Goal: Task Accomplishment & Management: Manage account settings

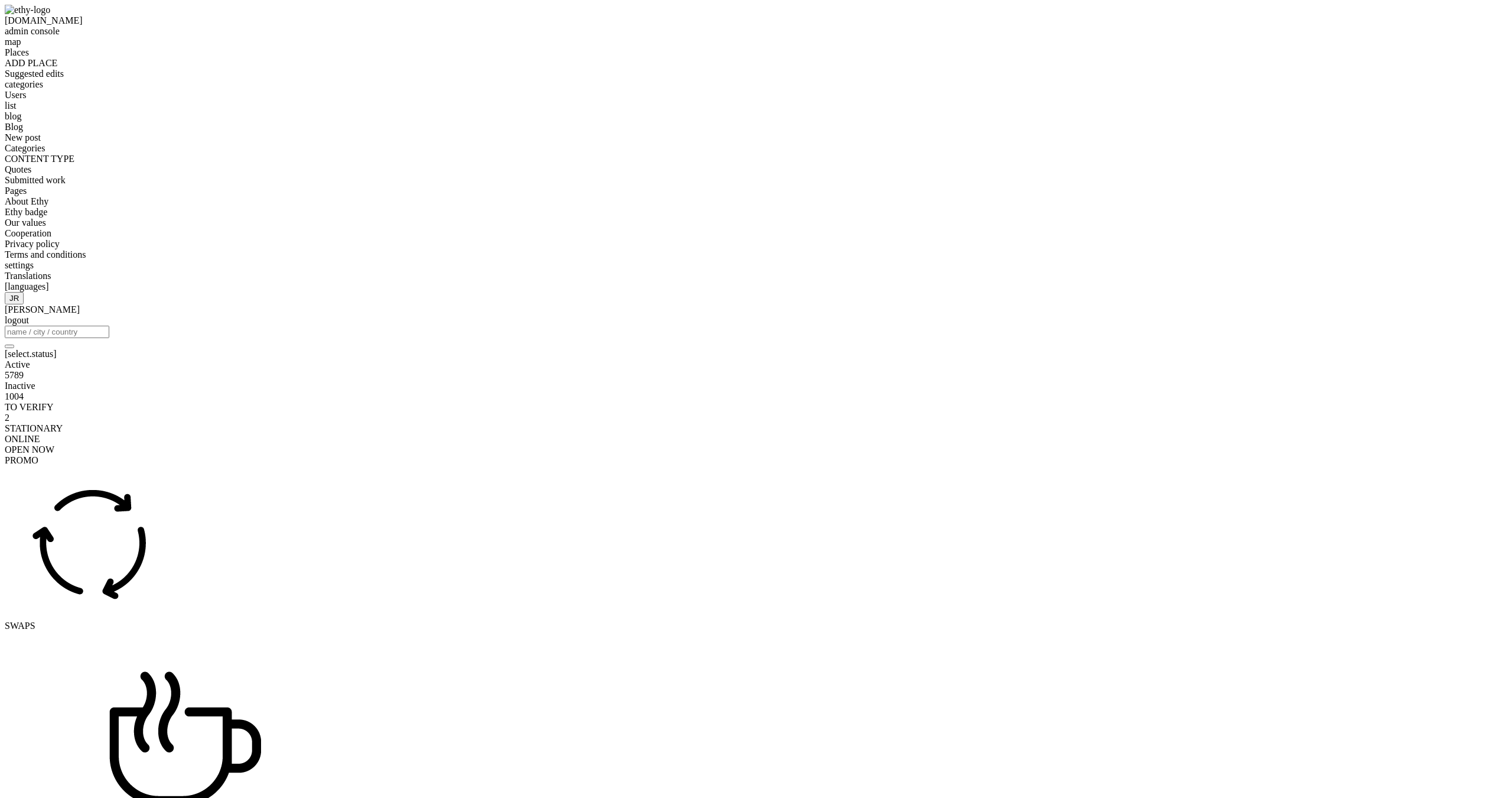
click at [58, 68] on span "ADD PLACE" at bounding box center [31, 63] width 53 height 10
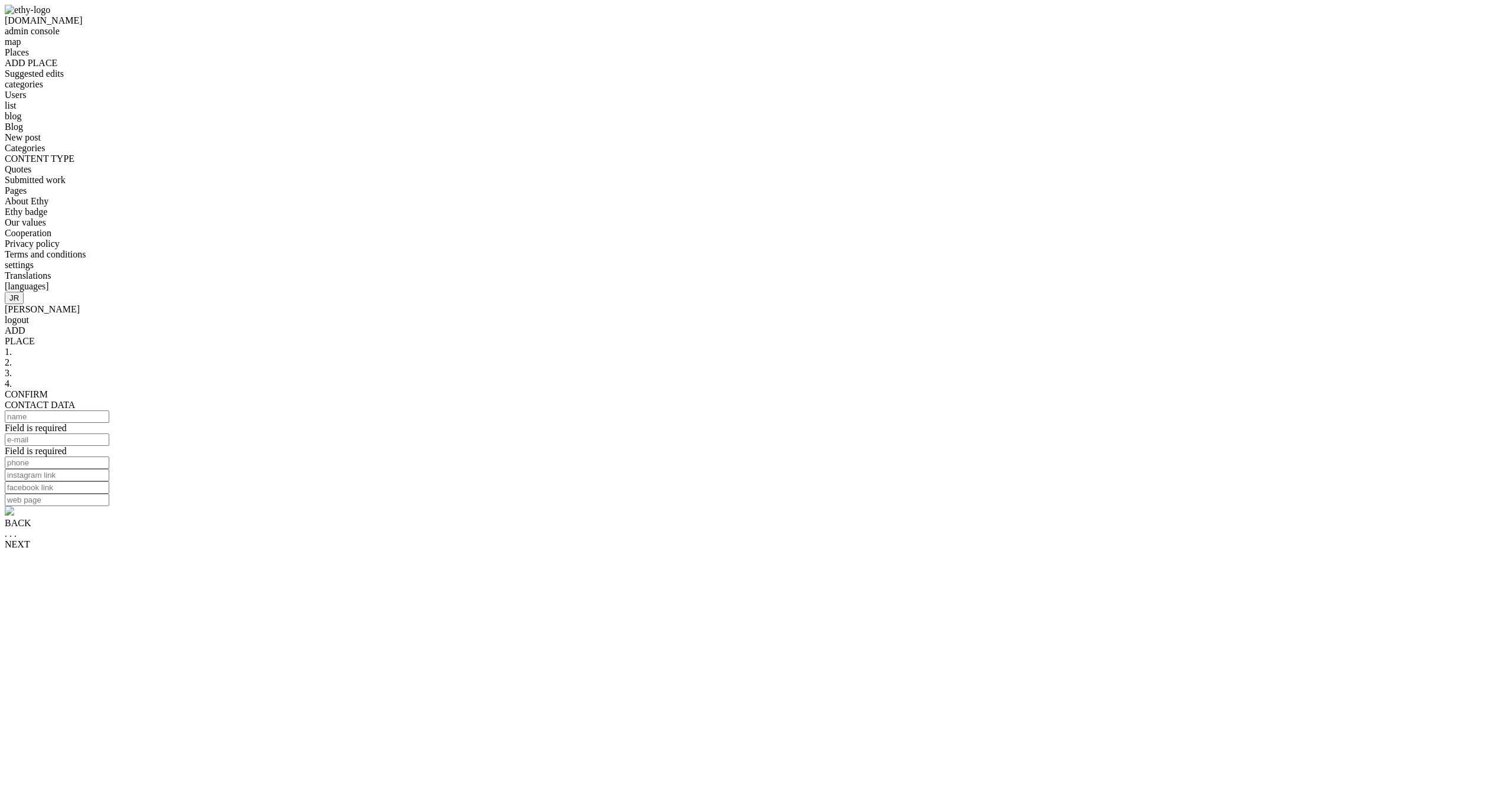
click at [12, 357] on span "2." at bounding box center [8, 362] width 7 height 10
click at [12, 368] on span "3." at bounding box center [8, 373] width 7 height 10
click at [64, 78] on span "Suggested edits" at bounding box center [34, 73] width 59 height 10
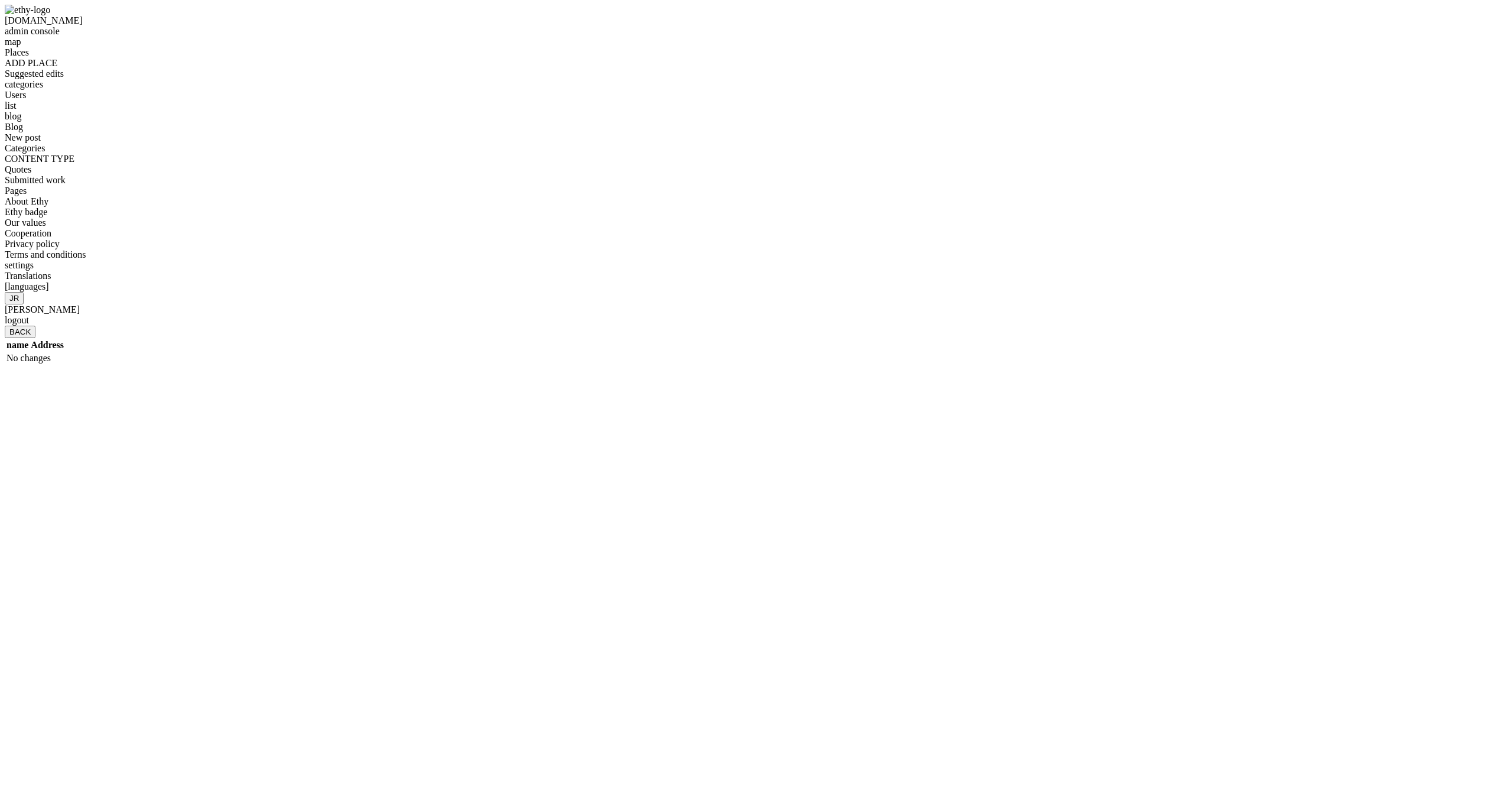
click at [43, 89] on span "categories" at bounding box center [23, 84] width 38 height 10
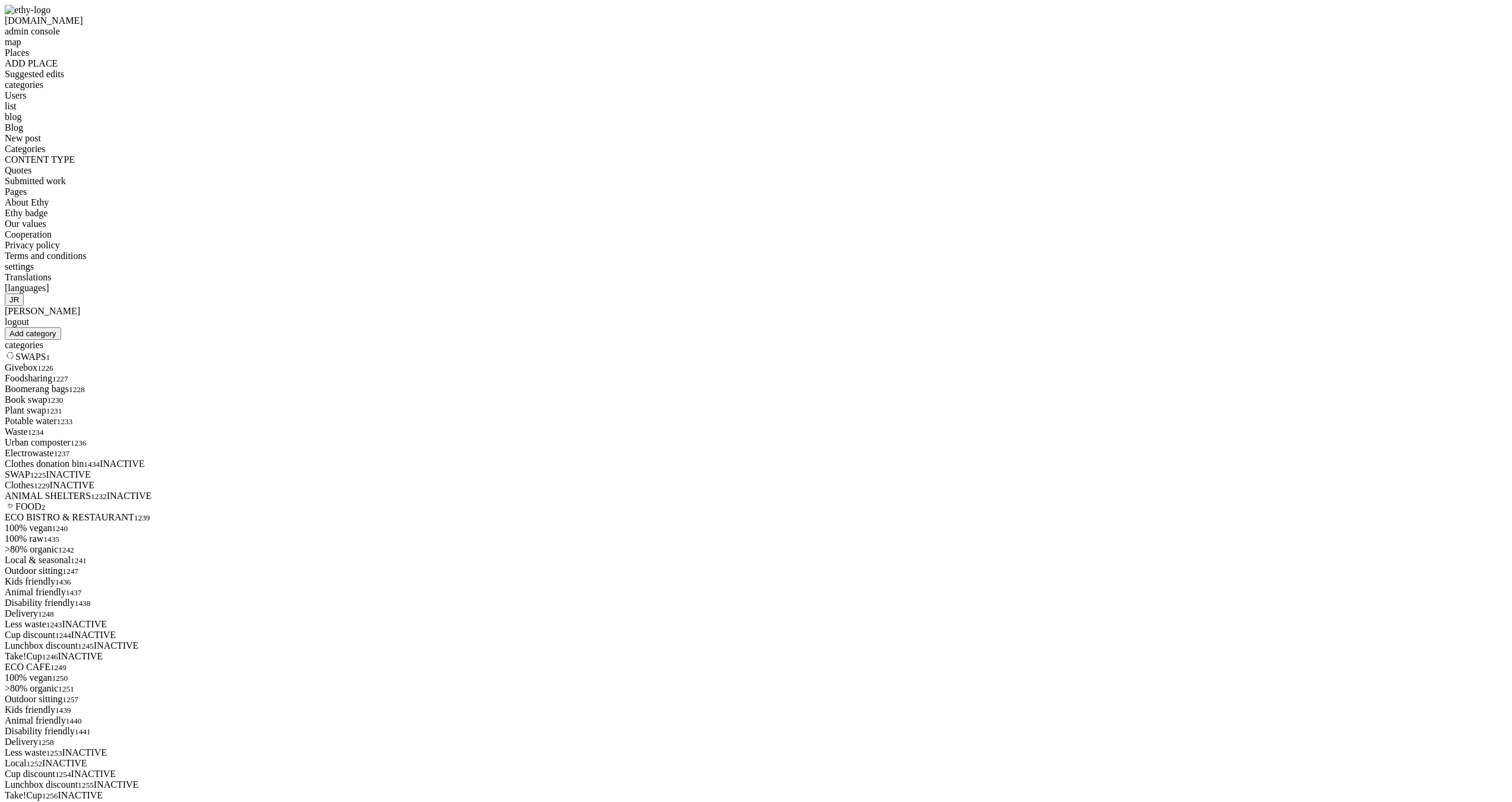
click at [58, 68] on span "ADD PLACE" at bounding box center [31, 63] width 53 height 10
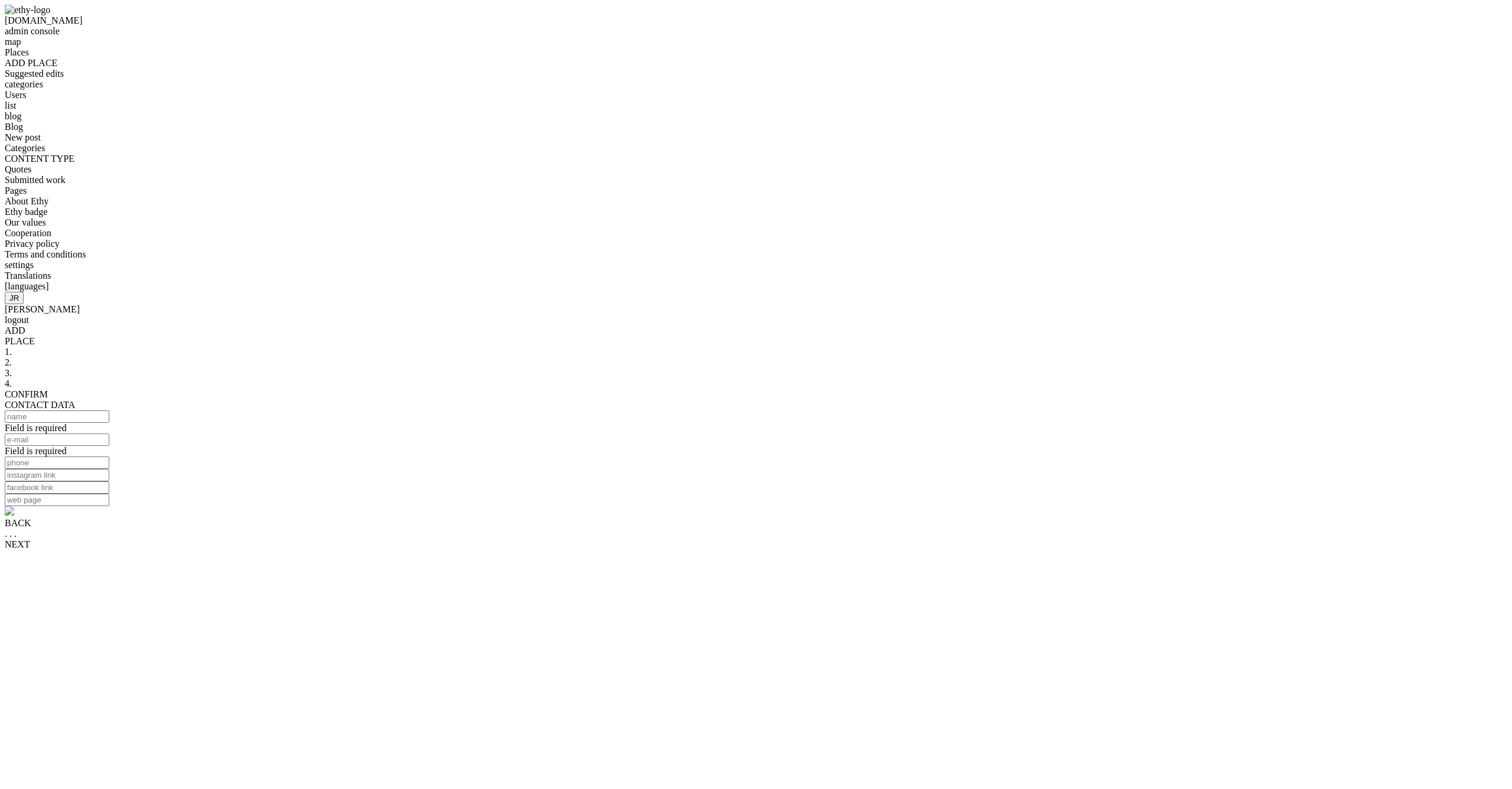
click at [62, 78] on span "Suggested edits" at bounding box center [34, 73] width 59 height 10
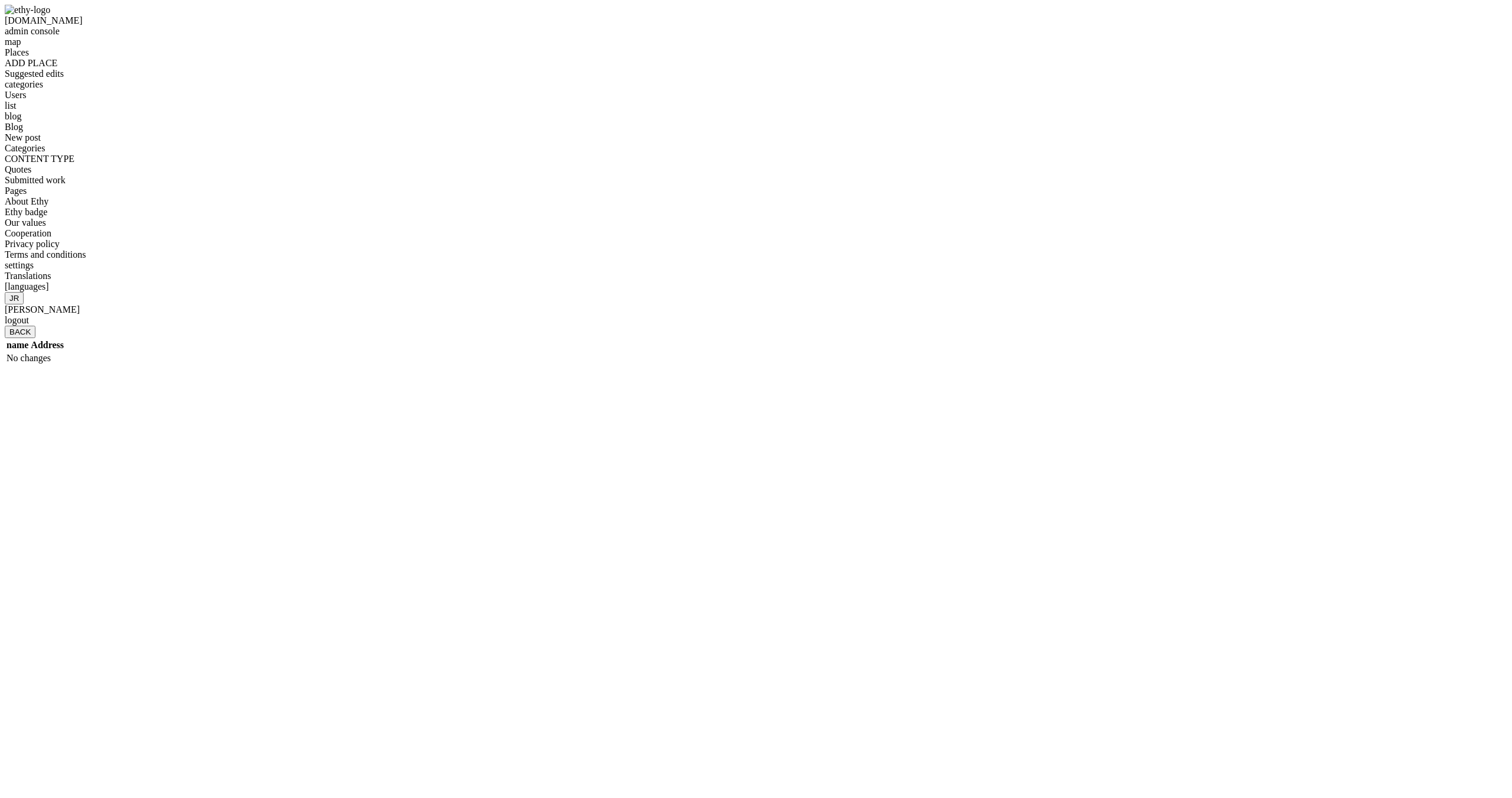
click at [58, 68] on span "ADD PLACE" at bounding box center [31, 63] width 53 height 10
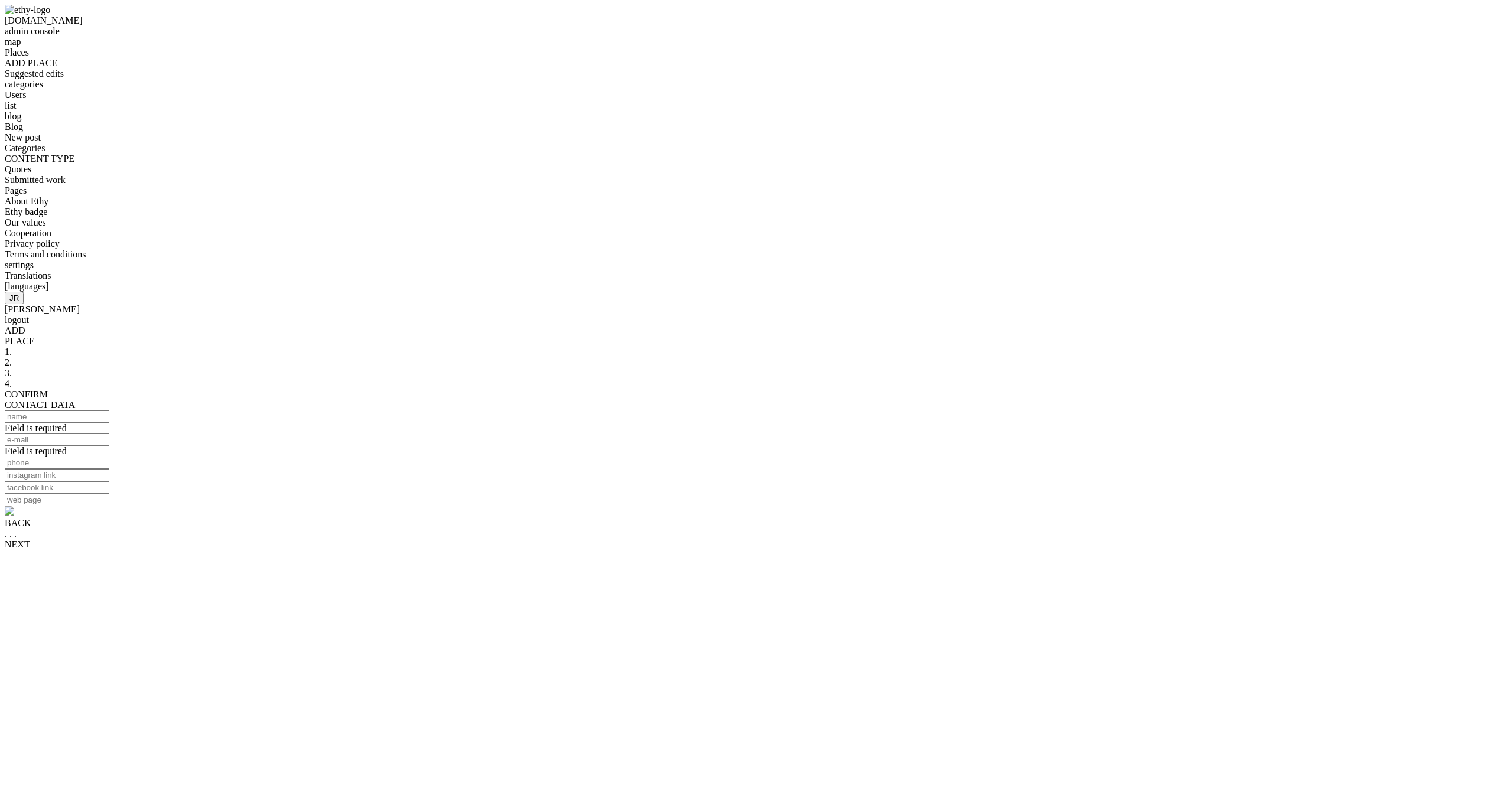
click at [56, 47] on div "map" at bounding box center [756, 41] width 1502 height 11
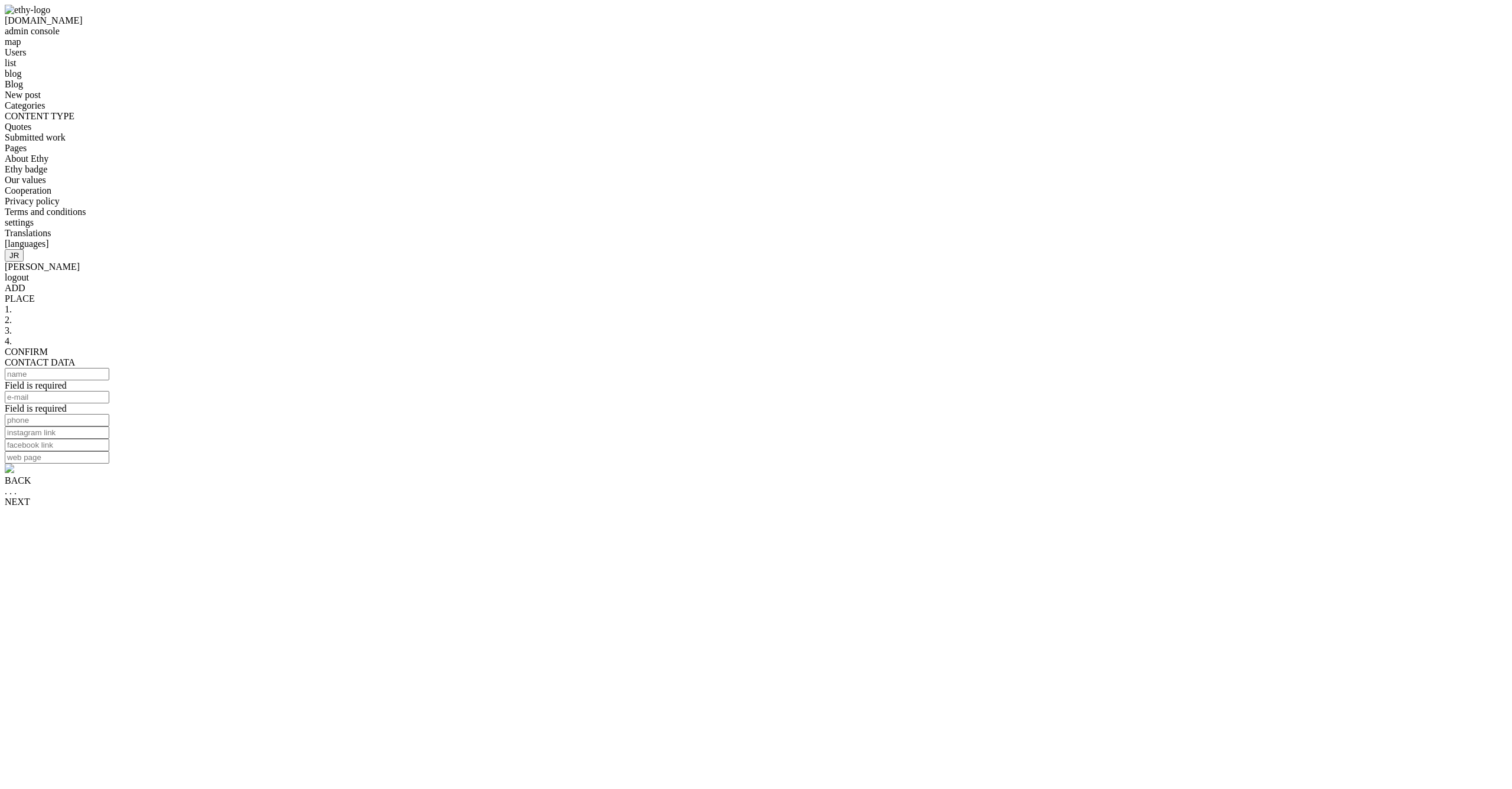
click at [50, 47] on div "map" at bounding box center [756, 41] width 1502 height 11
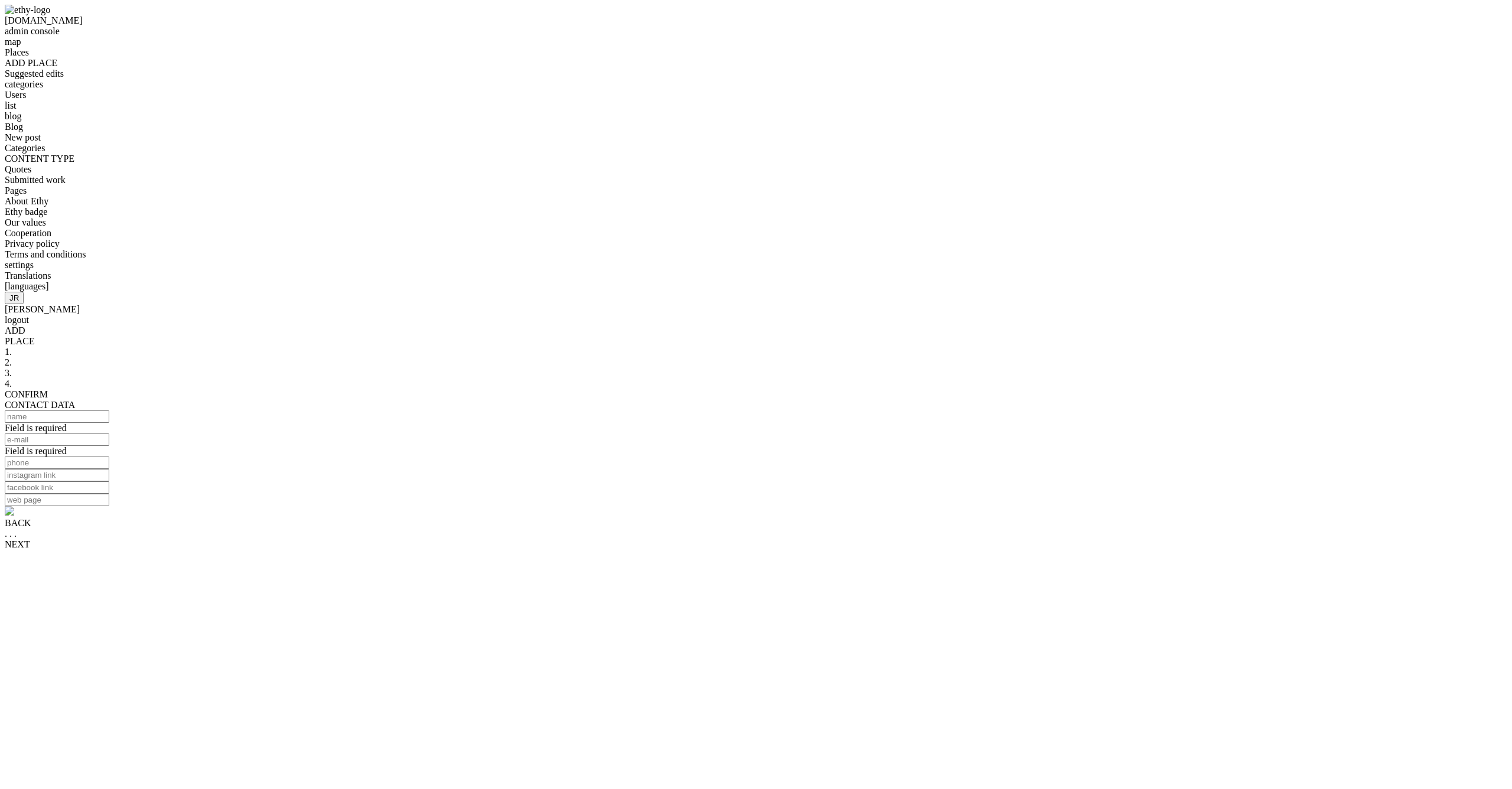
click at [29, 58] on span "Places" at bounding box center [17, 52] width 24 height 10
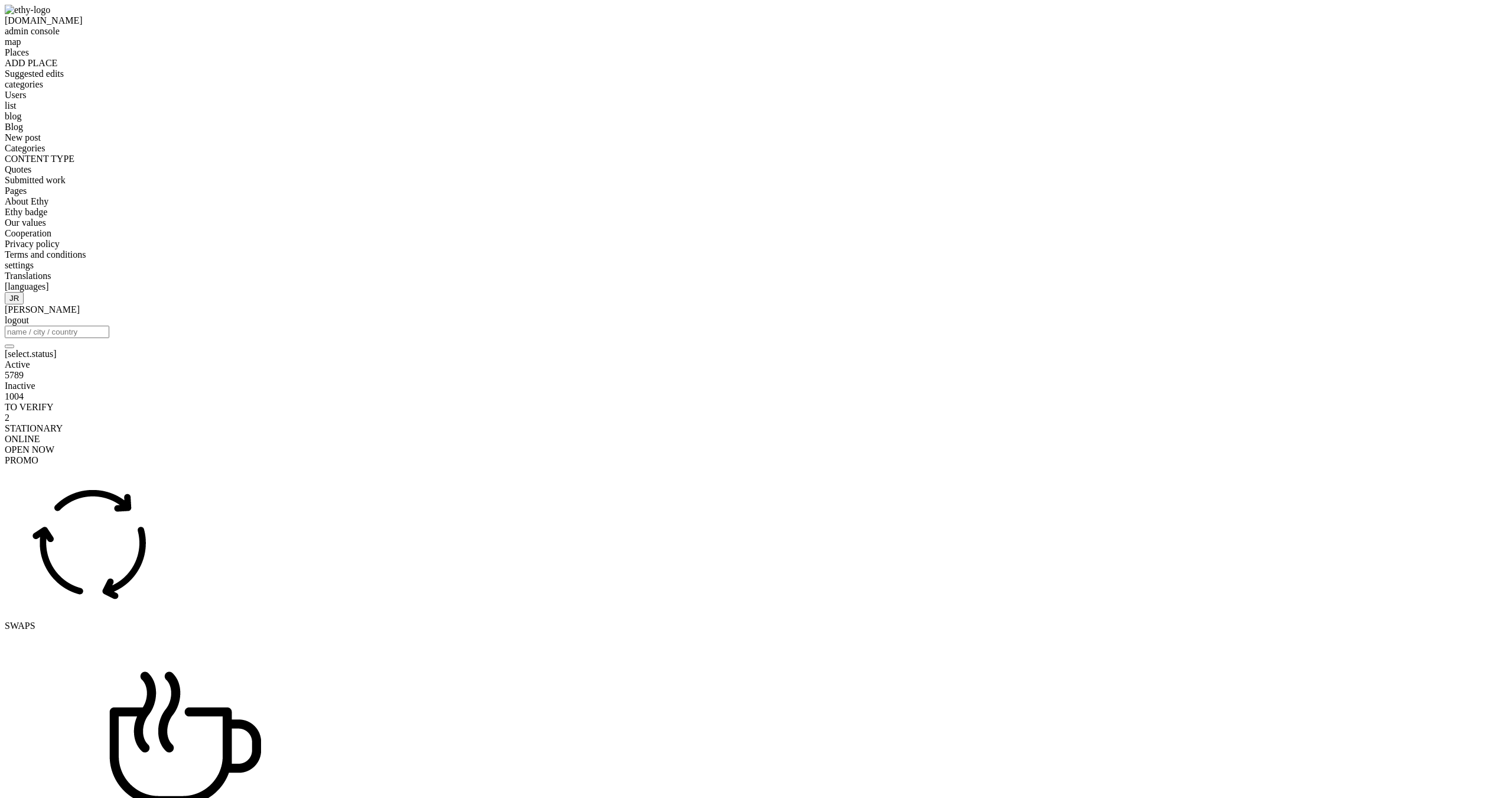
click at [43, 89] on span "categories" at bounding box center [23, 84] width 38 height 10
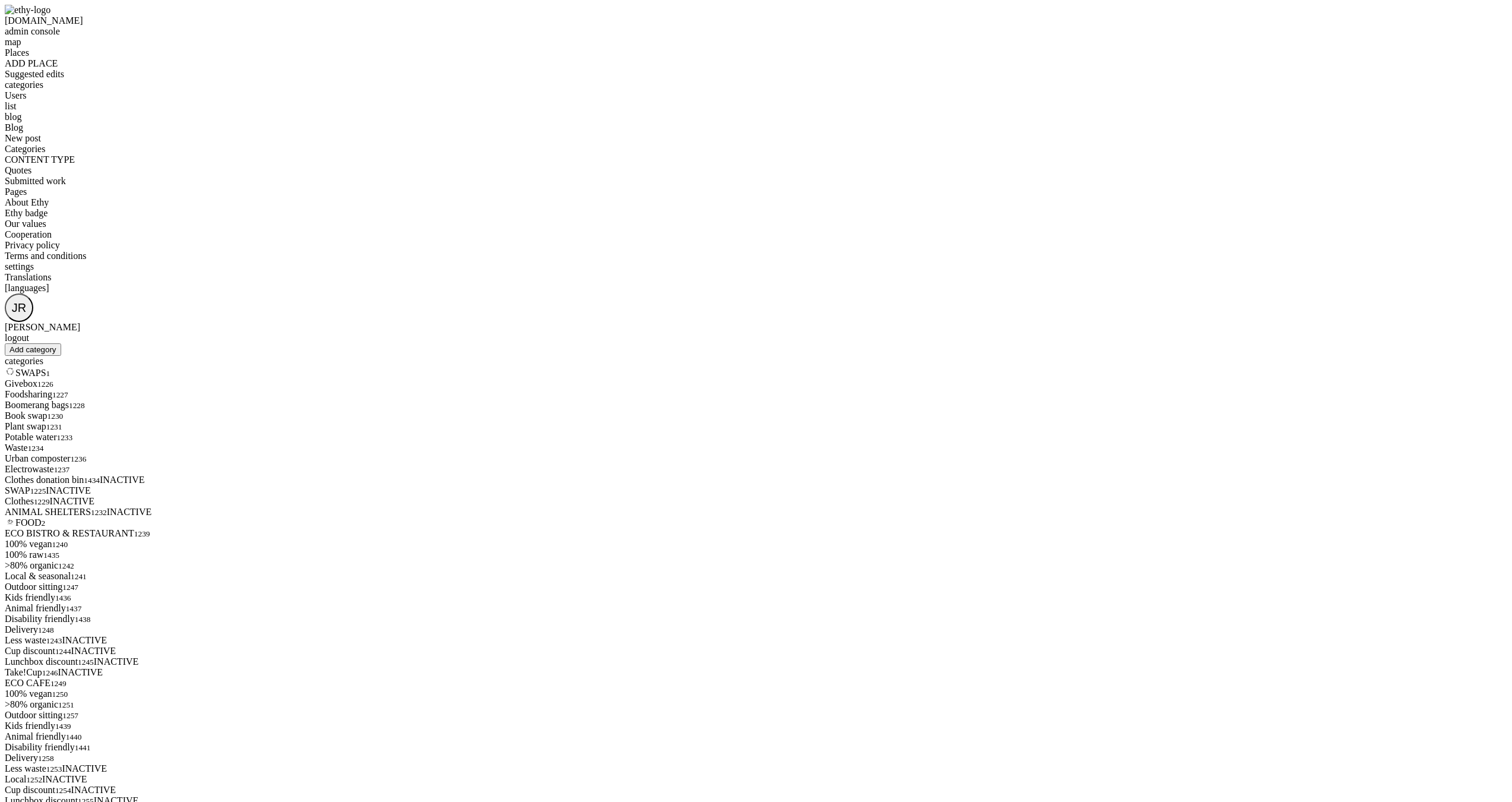
click at [28, 16] on img at bounding box center [28, 10] width 45 height 11
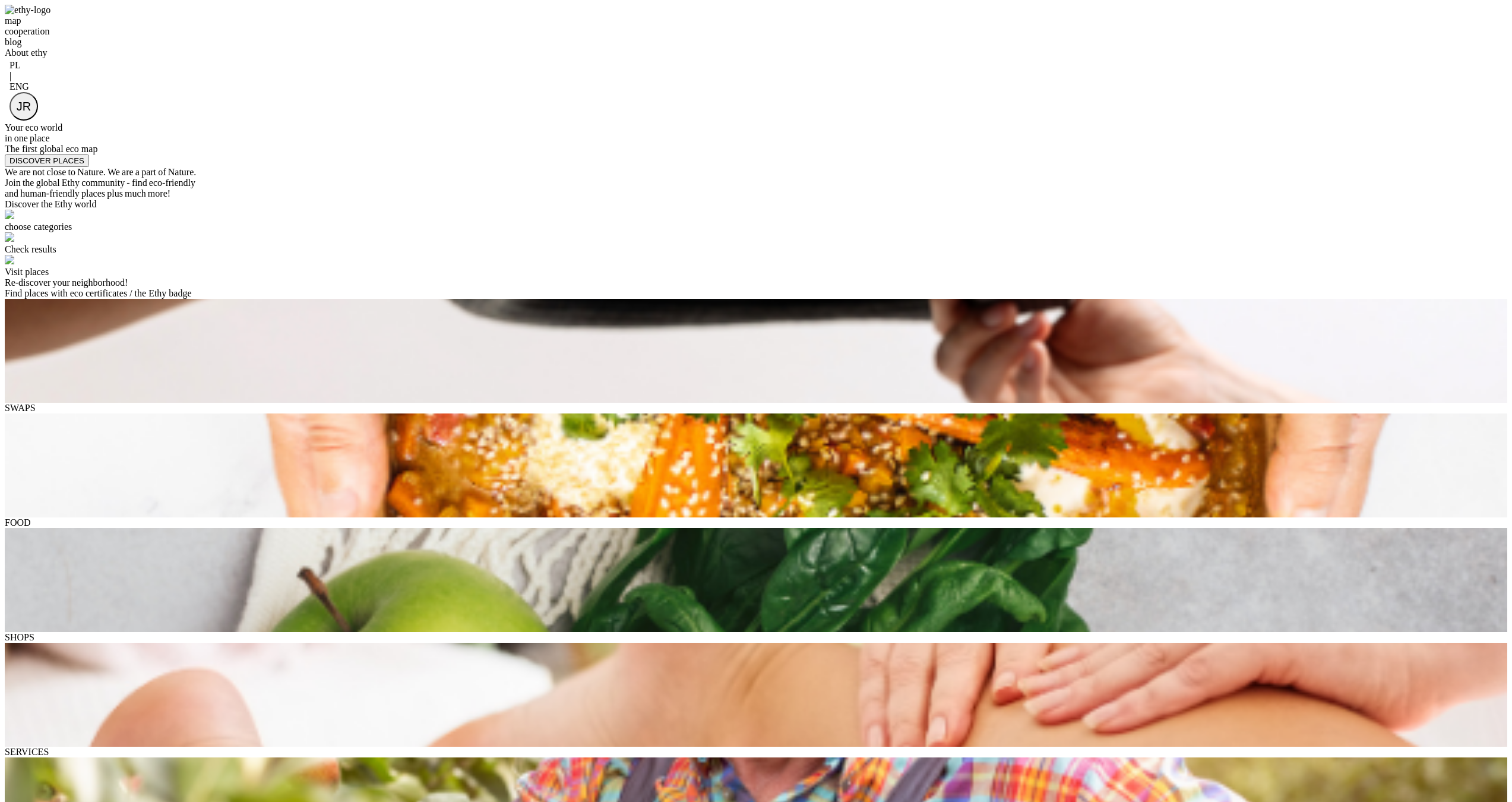
select select
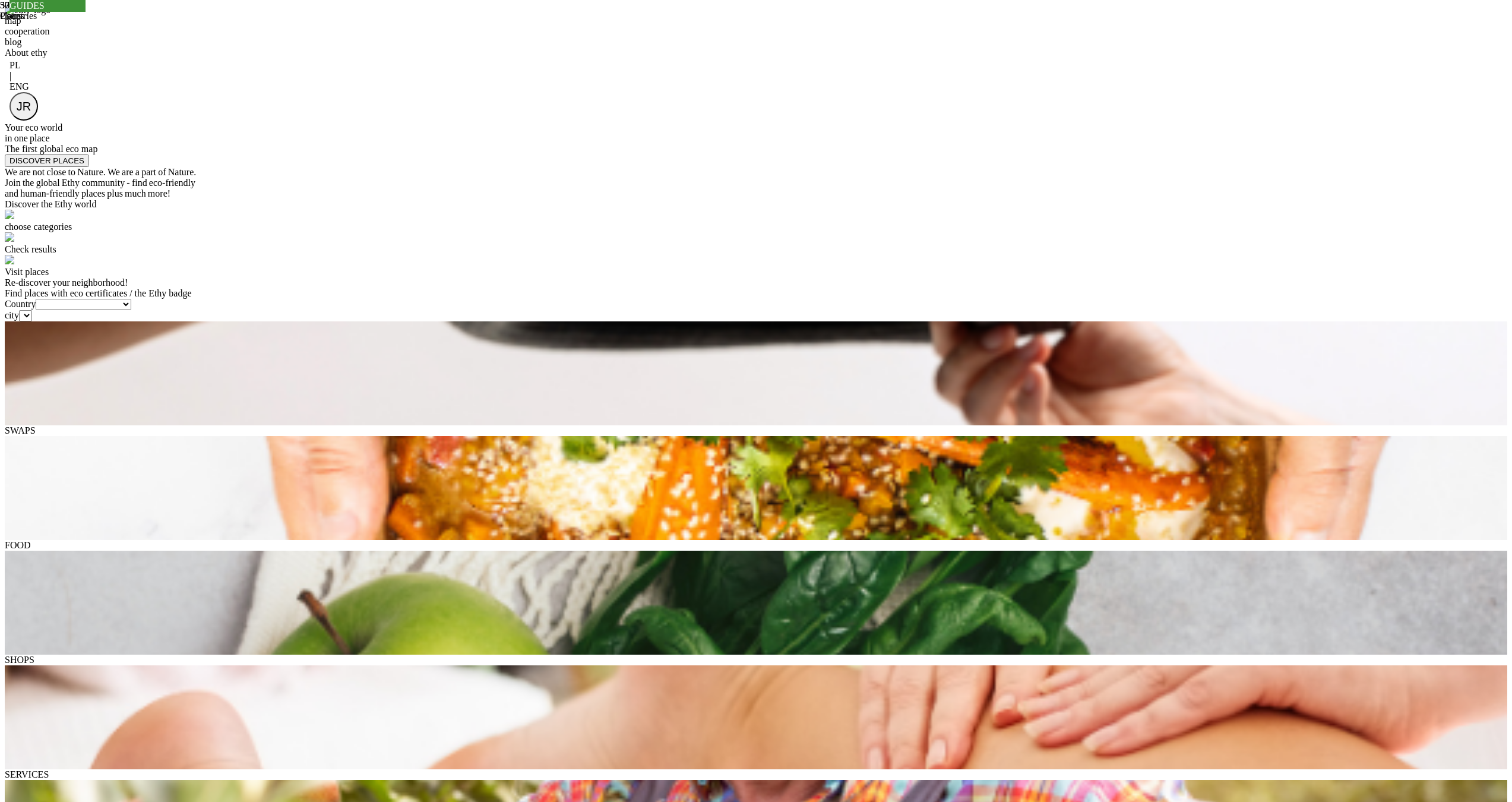
click at [1137, 93] on div at bounding box center [746, 93] width 1472 height 0
click at [677, 58] on div "map cooperation blog About ethy" at bounding box center [756, 31] width 1502 height 53
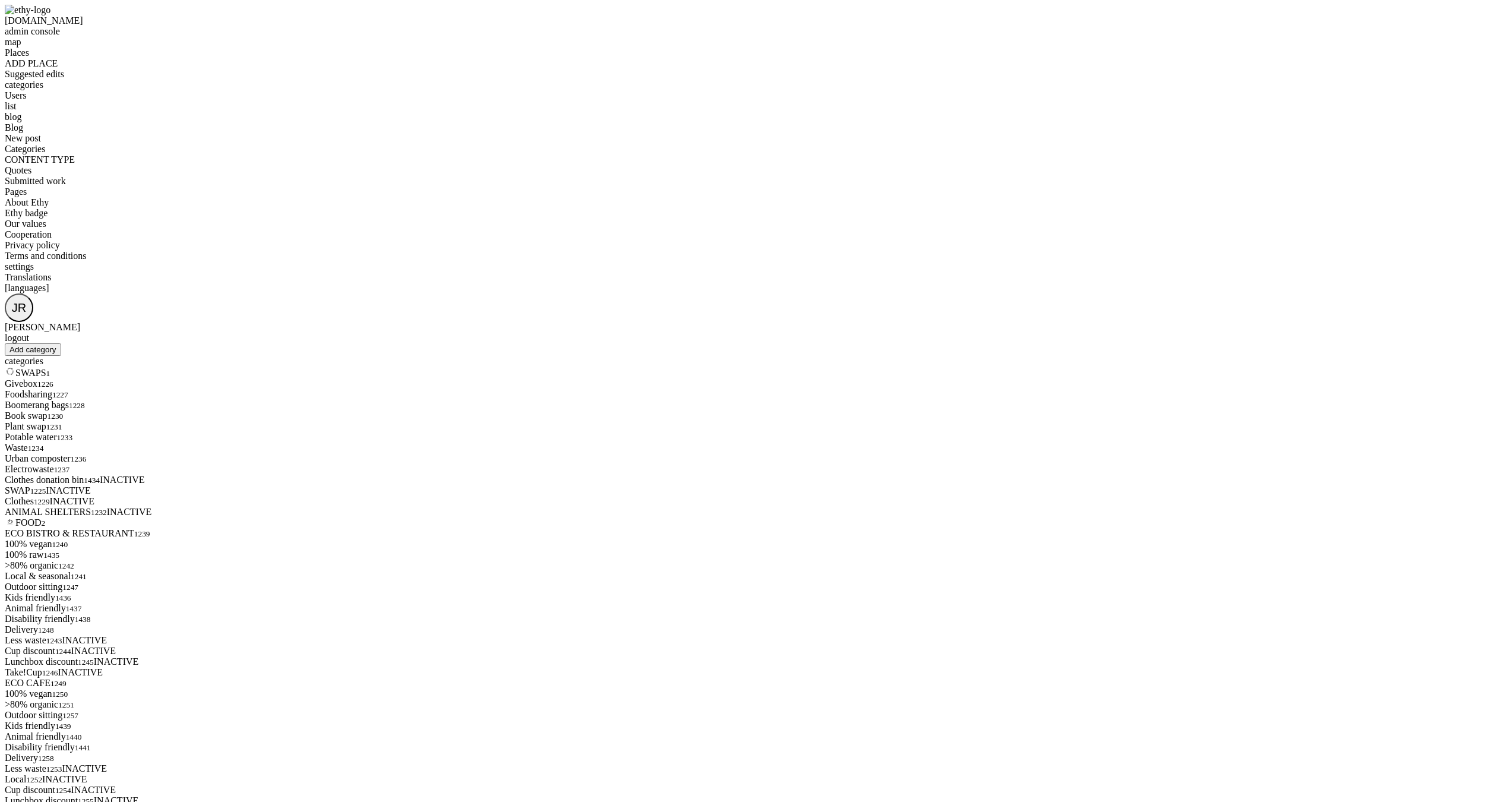
click at [30, 58] on span "Places" at bounding box center [17, 52] width 25 height 10
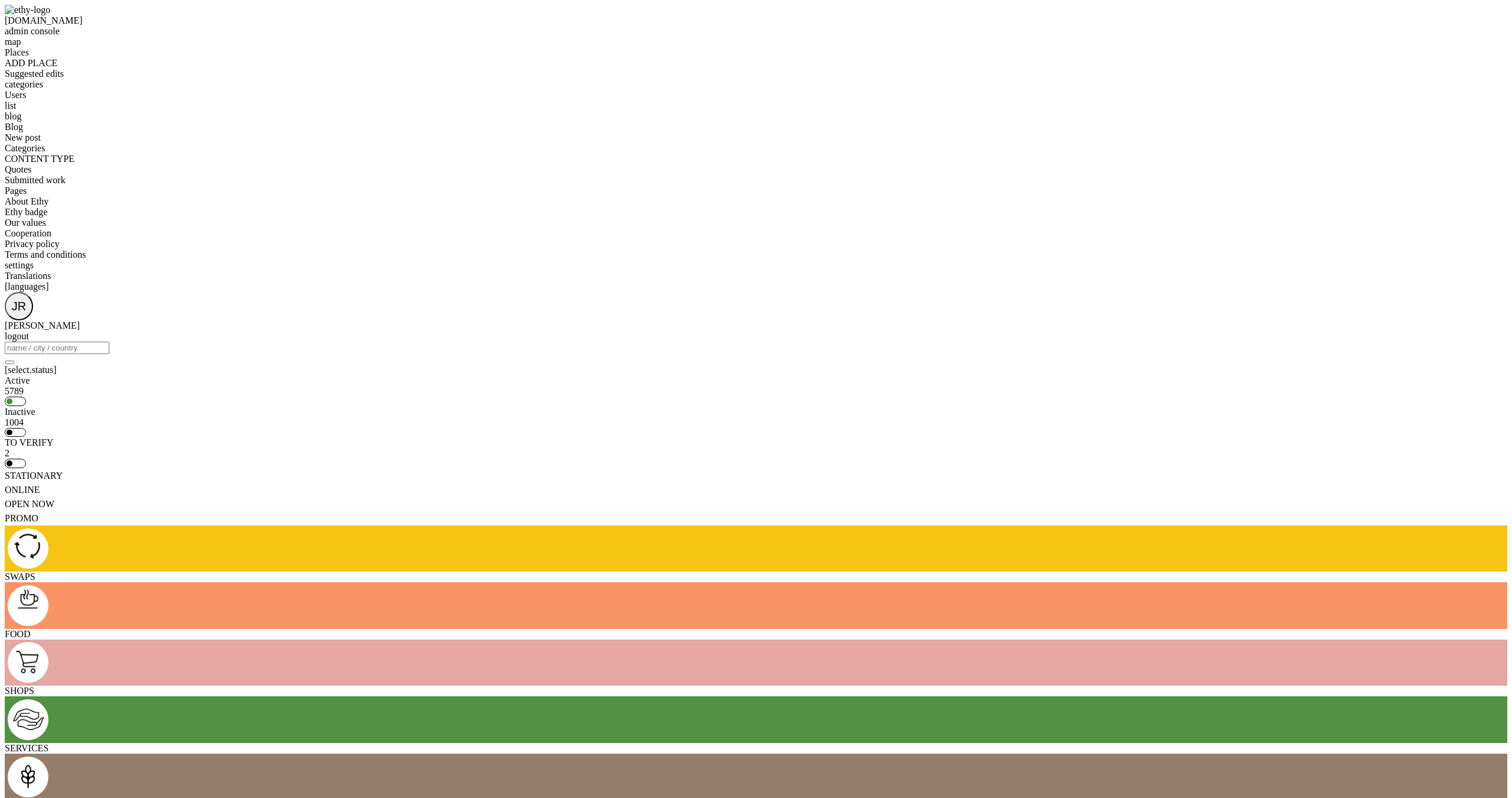
click at [23, 132] on span "Blog" at bounding box center [14, 126] width 19 height 10
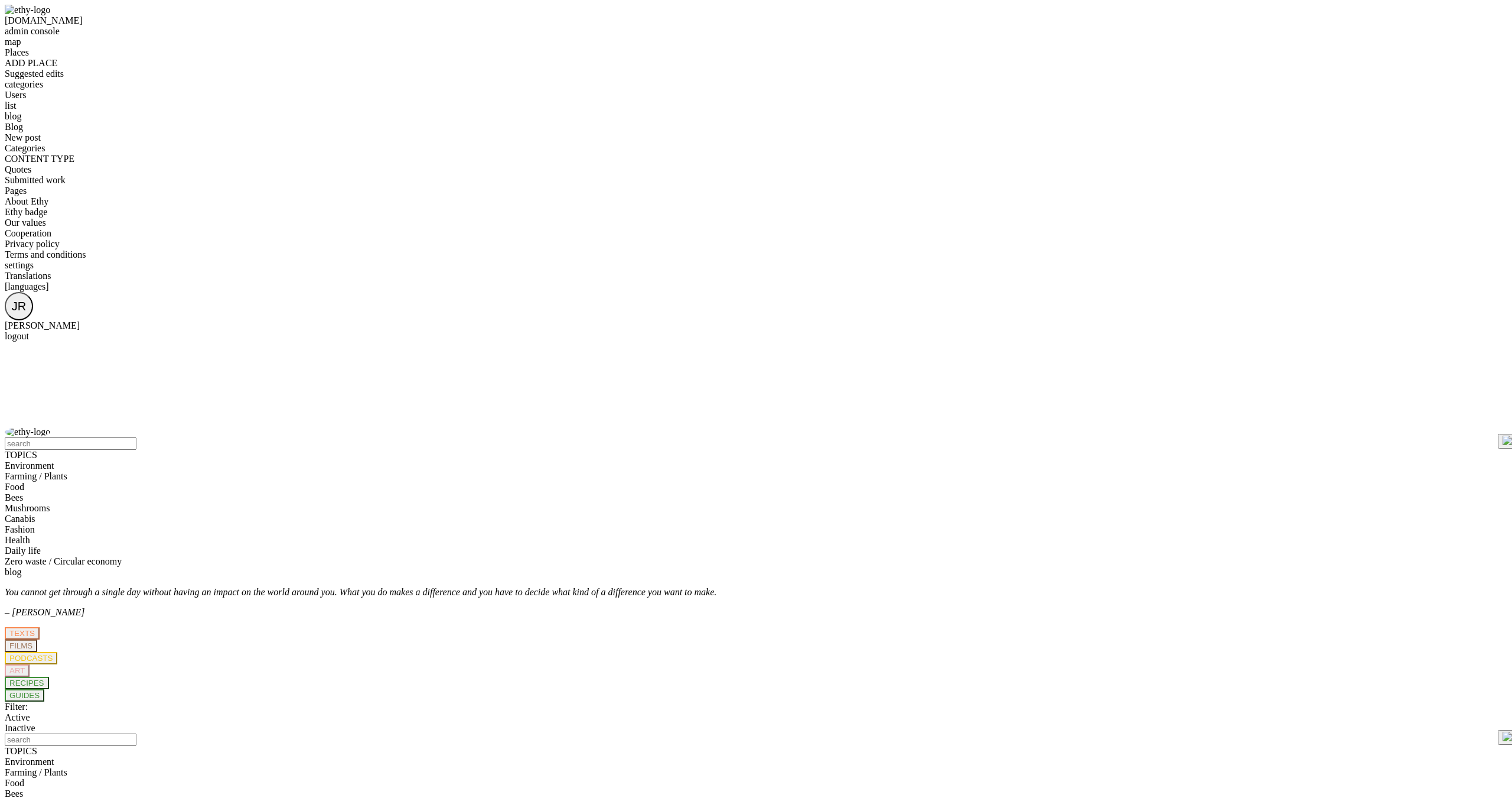
click at [41, 142] on span "New post" at bounding box center [23, 137] width 36 height 10
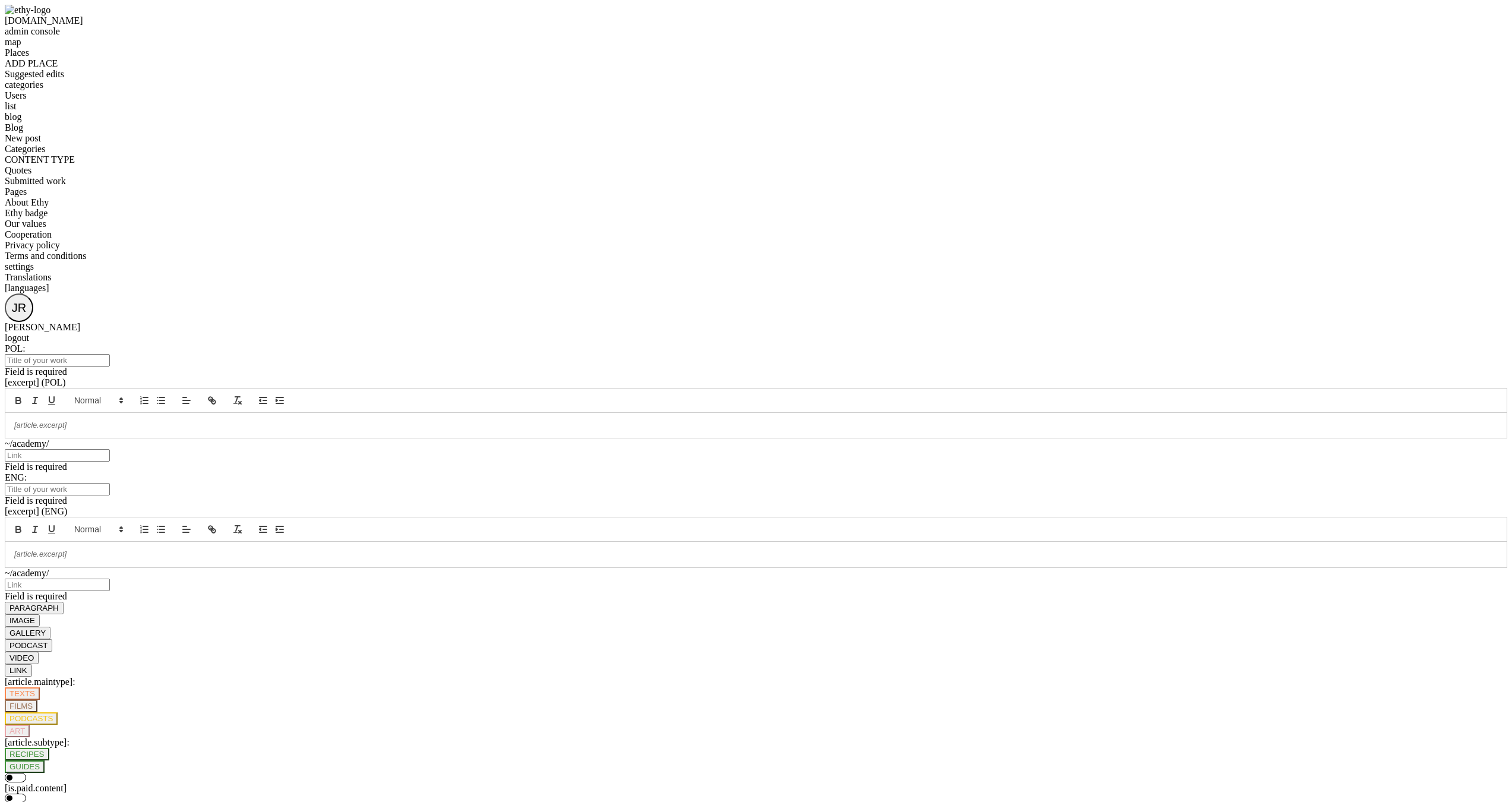
click at [24, 133] on span "Blog" at bounding box center [14, 127] width 19 height 10
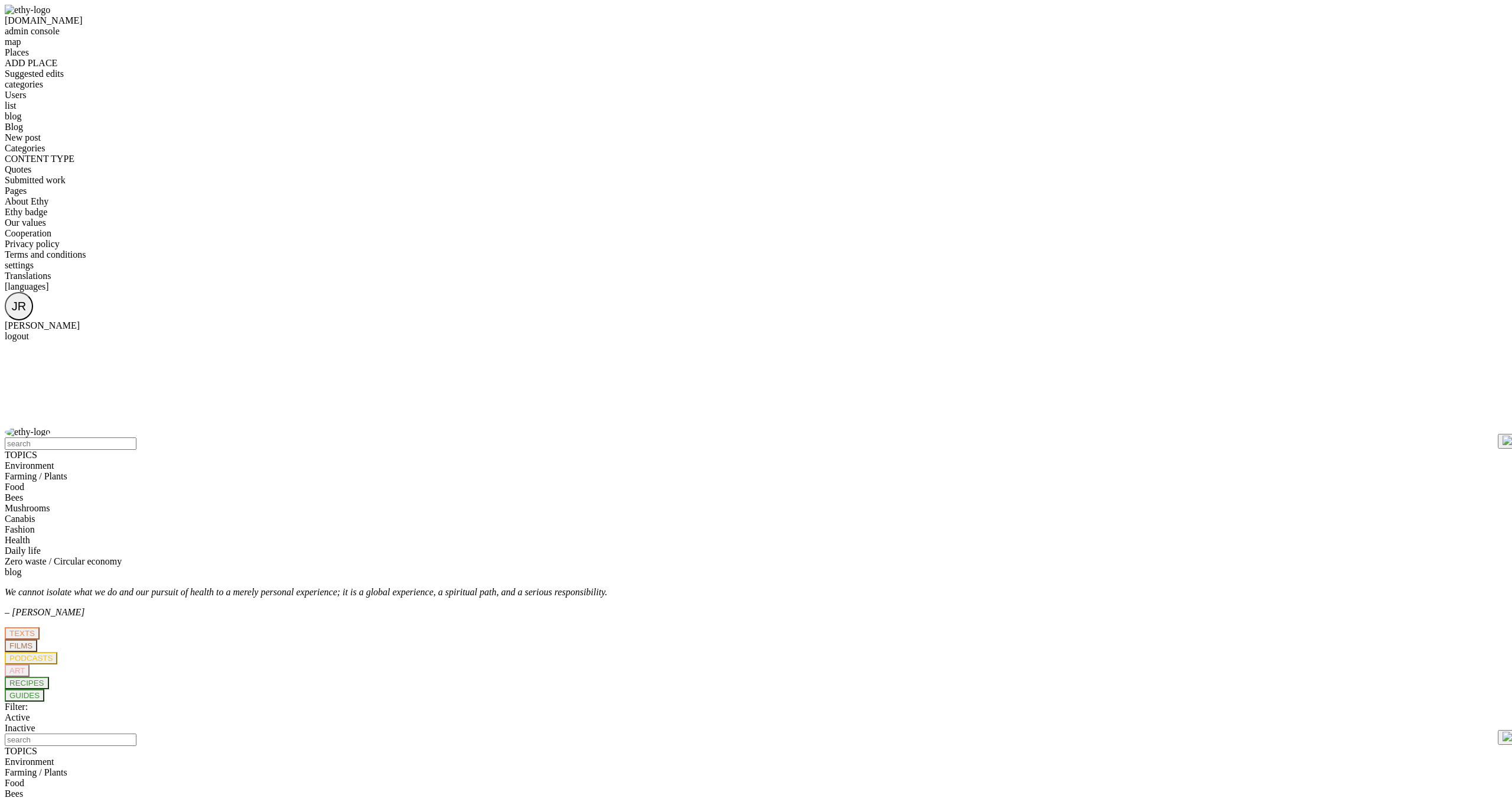
click at [65, 58] on div "Places" at bounding box center [81, 52] width 154 height 11
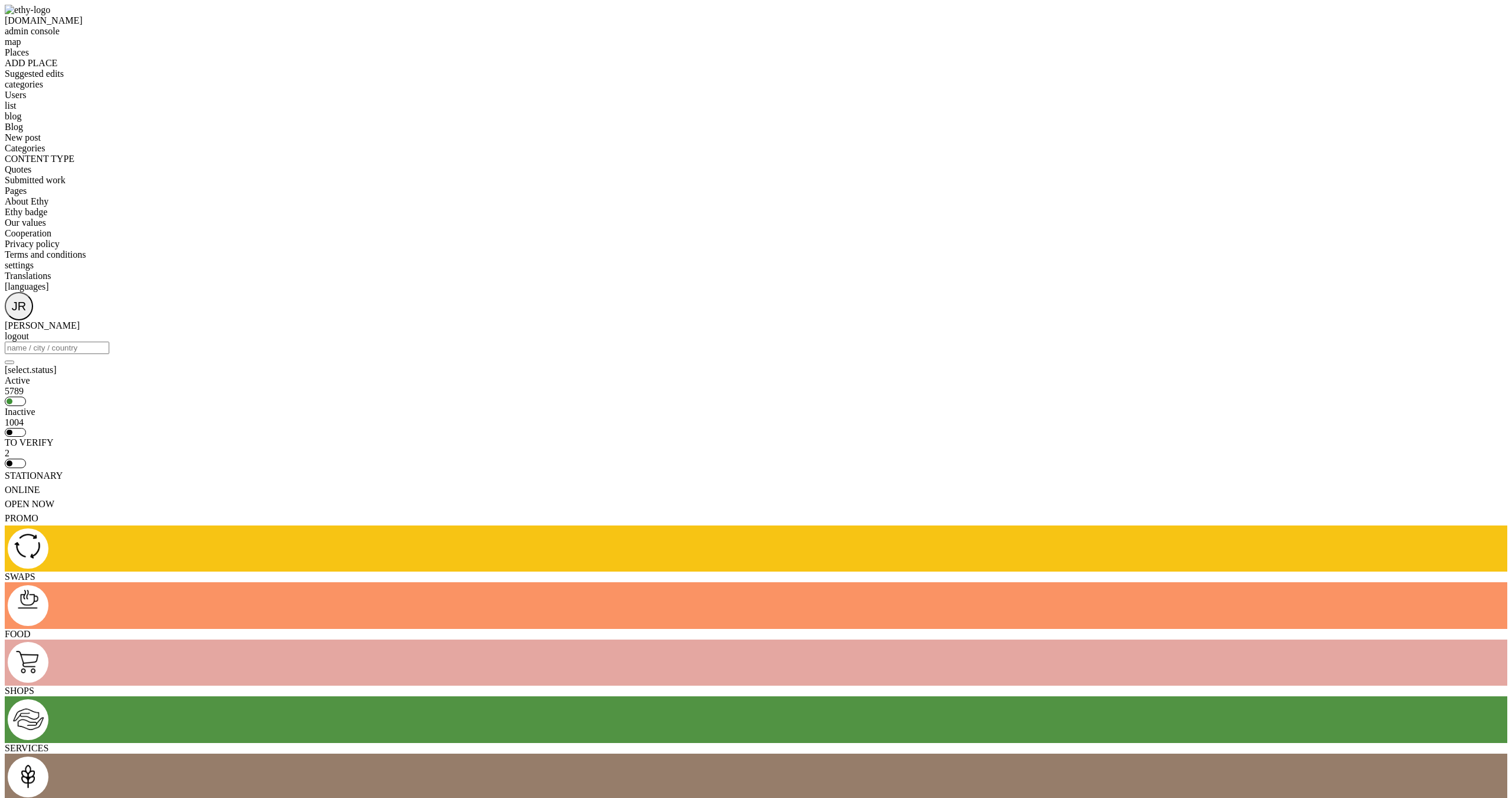
click at [58, 68] on span "ADD PLACE" at bounding box center [31, 63] width 53 height 10
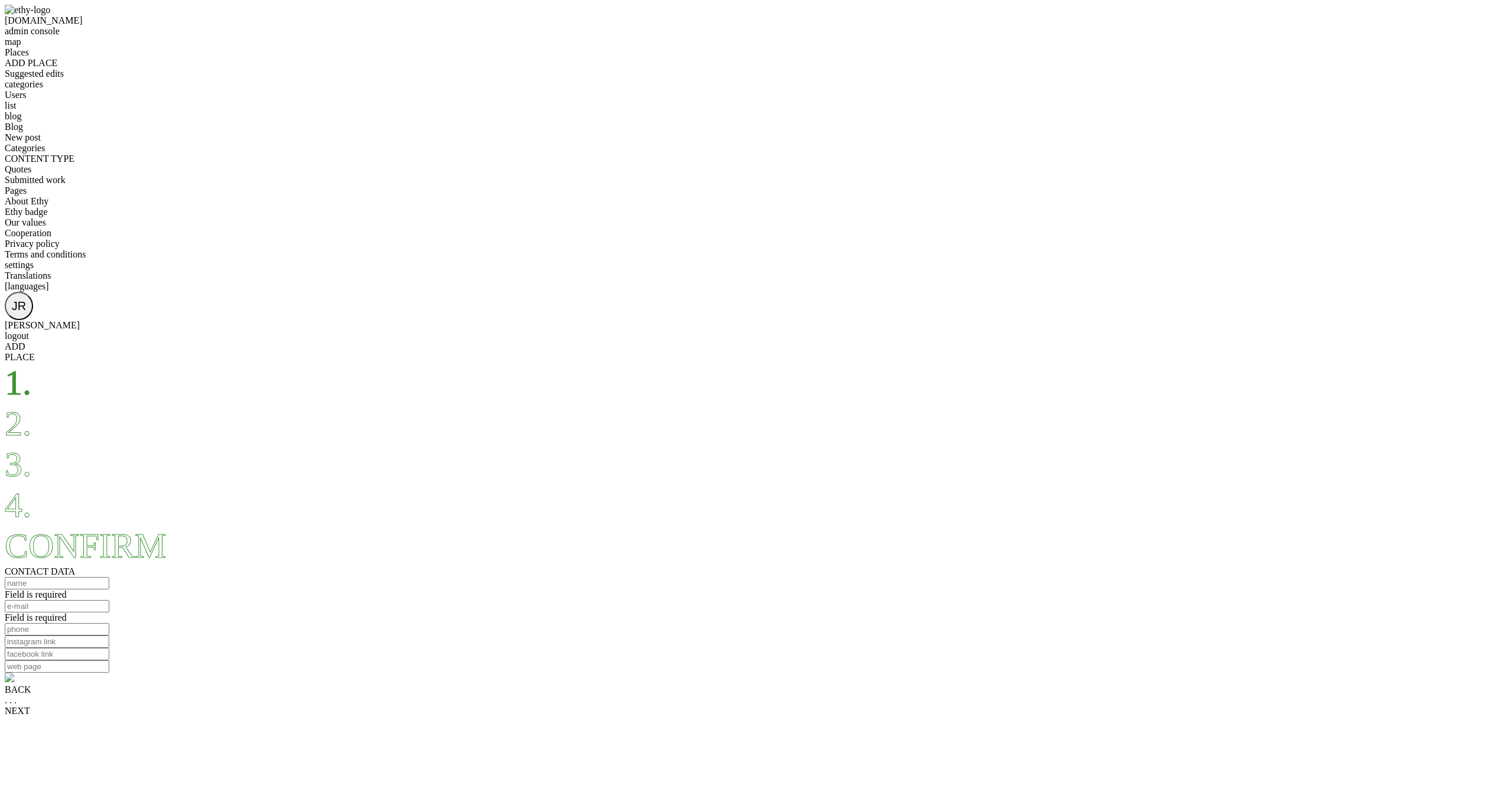
click at [64, 78] on span "Suggested edits" at bounding box center [34, 73] width 59 height 10
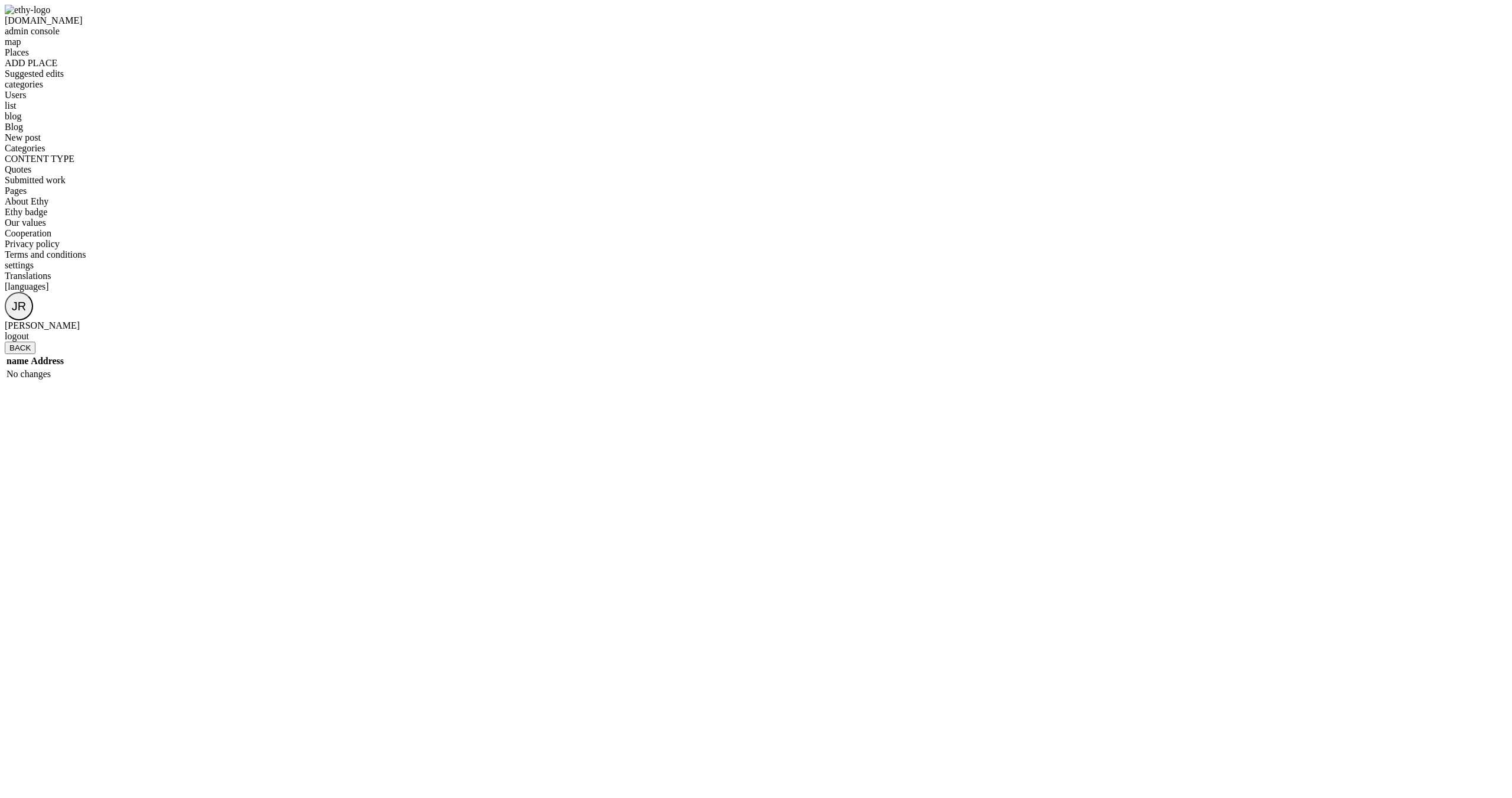
click at [43, 89] on span "categories" at bounding box center [23, 84] width 38 height 10
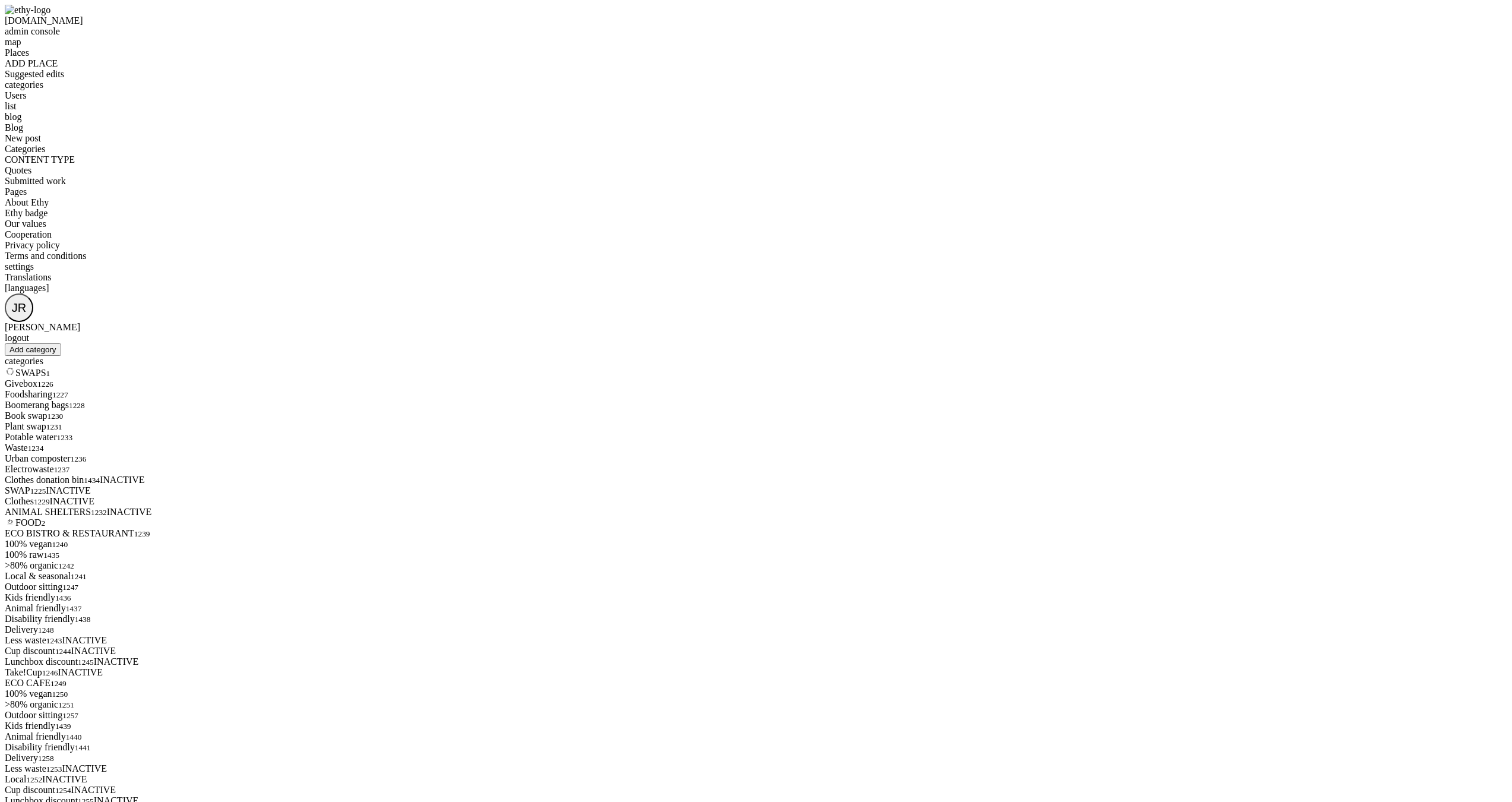
click at [30, 58] on span "Places" at bounding box center [17, 52] width 25 height 10
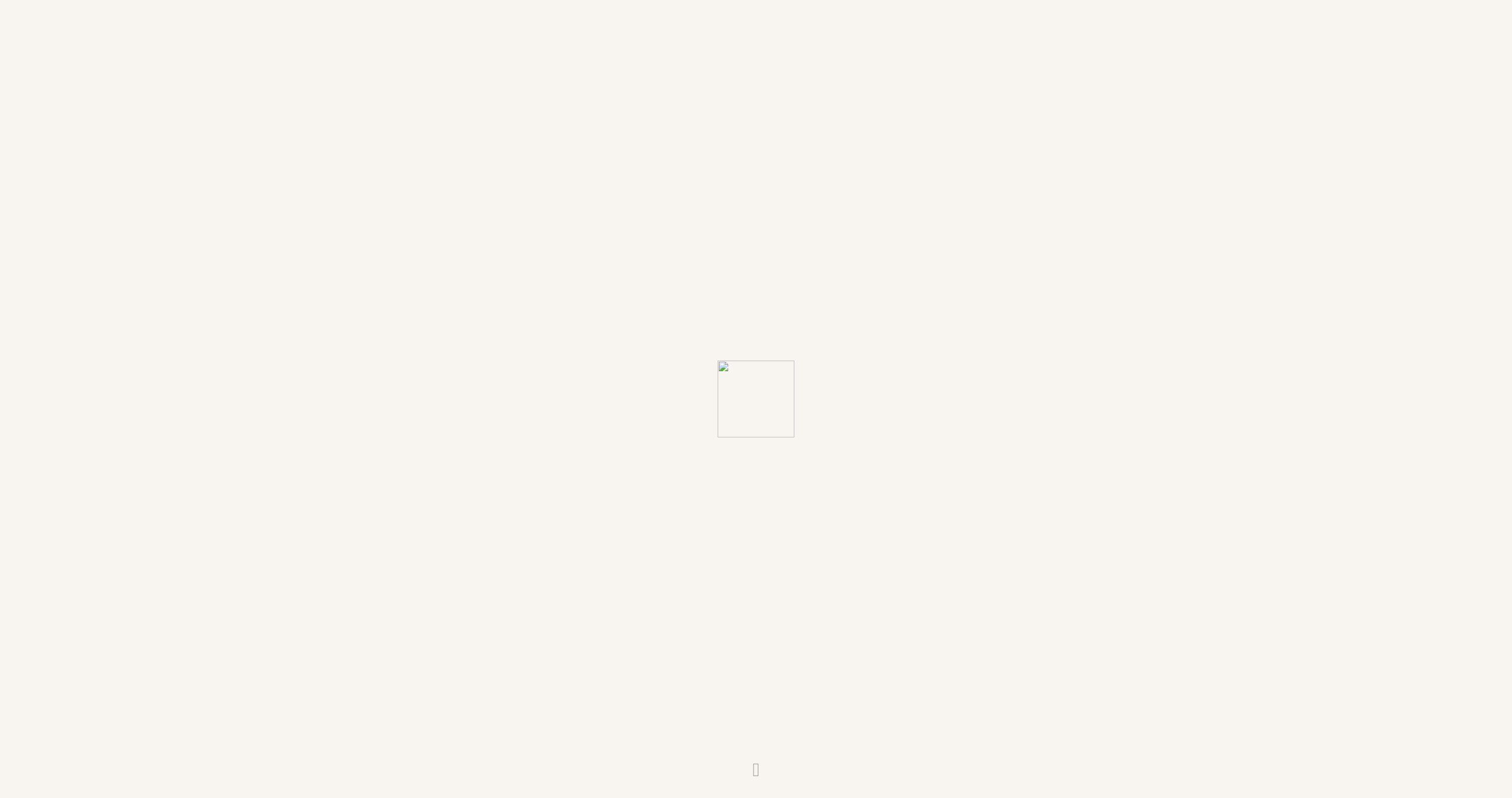
click at [926, 167] on div at bounding box center [756, 399] width 1512 height 798
